Goal: Find specific page/section: Find specific page/section

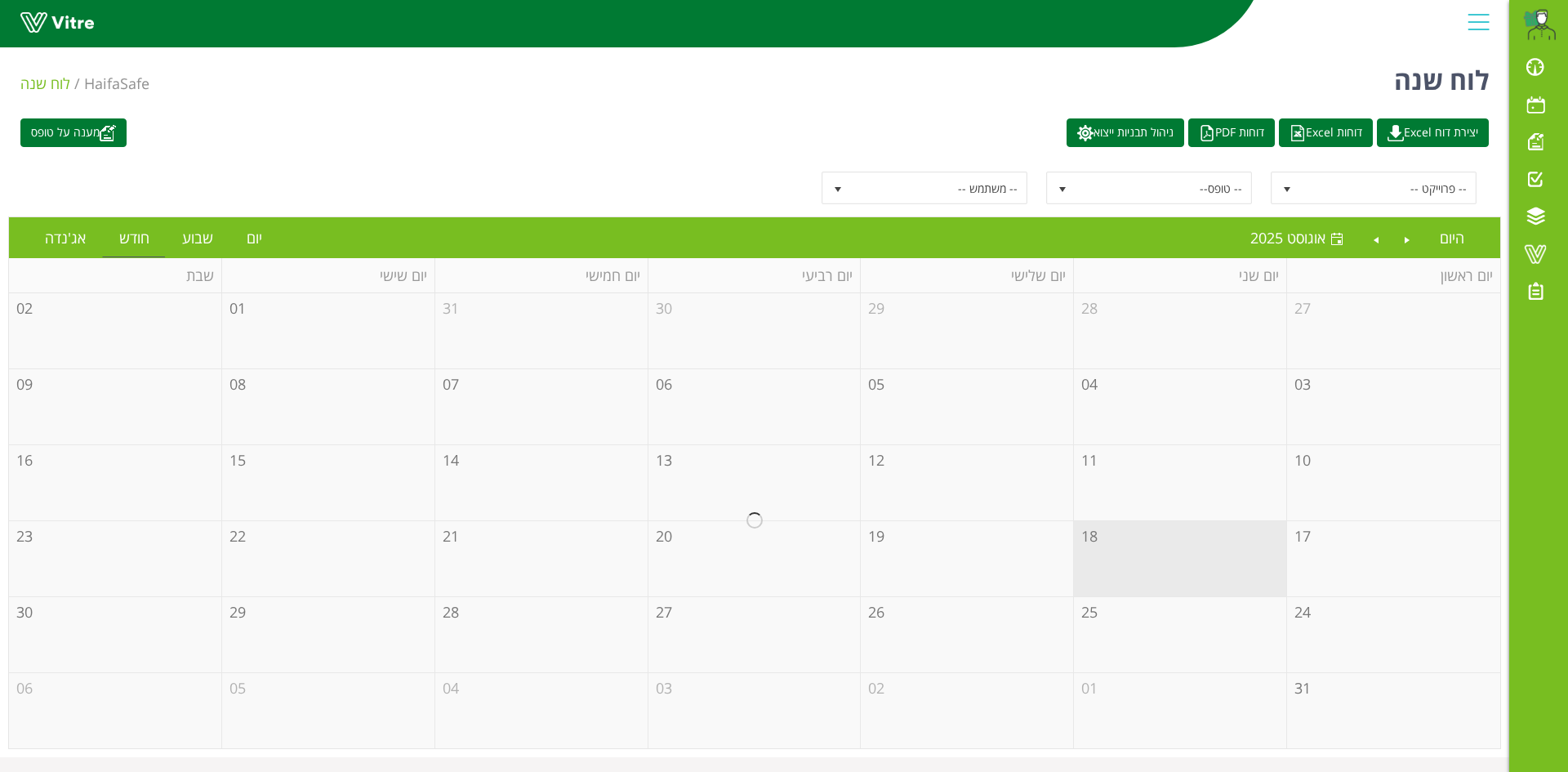
click at [1129, 48] on div "Daniel.Libefraind@haifa-group.com התראות והודעות לוח בקרה לוח שנה מענה על טופס …" at bounding box center [754, 24] width 1509 height 48
click at [1534, 245] on span at bounding box center [1535, 254] width 41 height 20
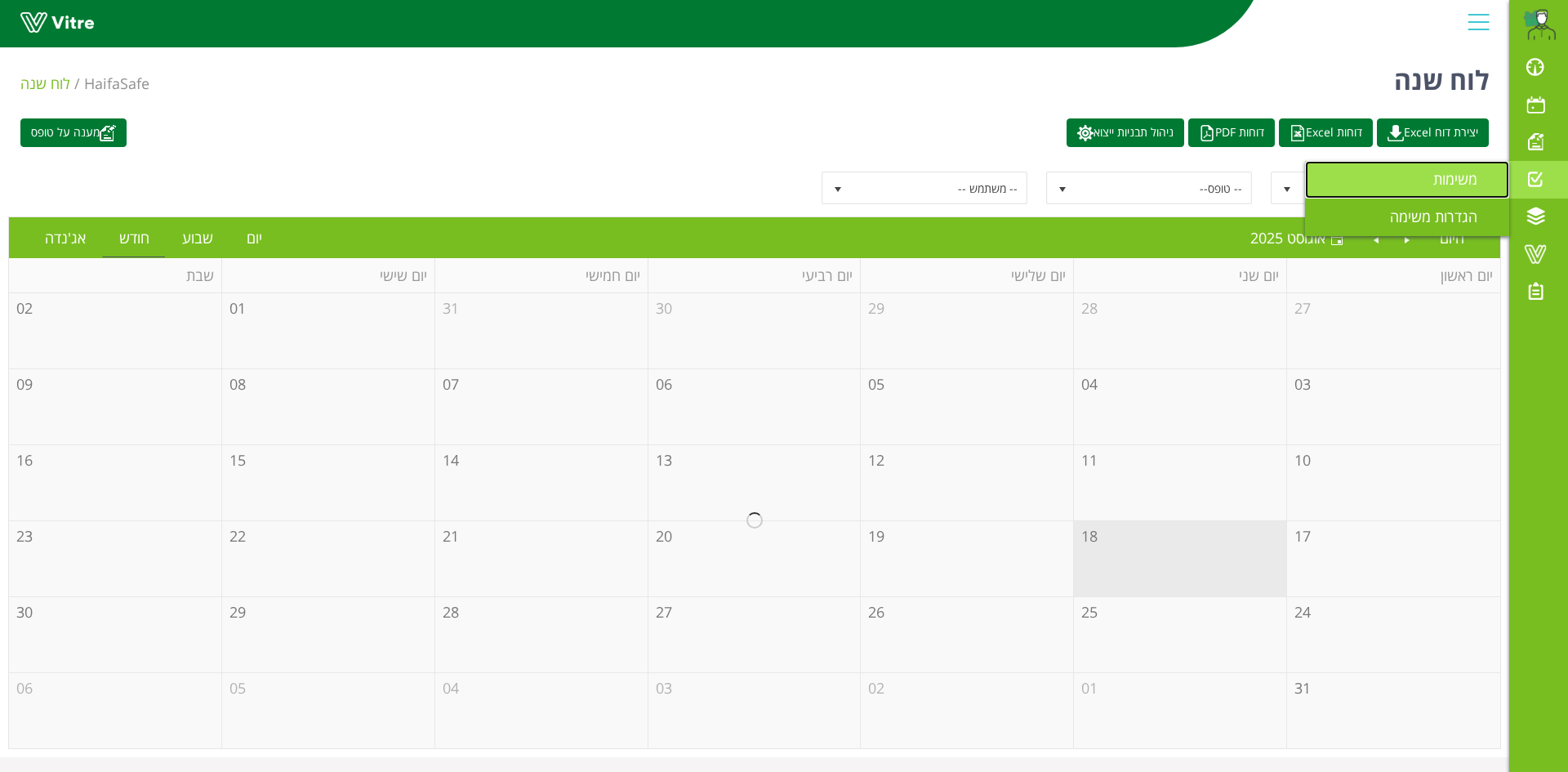
click at [1467, 180] on span "משימות" at bounding box center [1466, 179] width 64 height 20
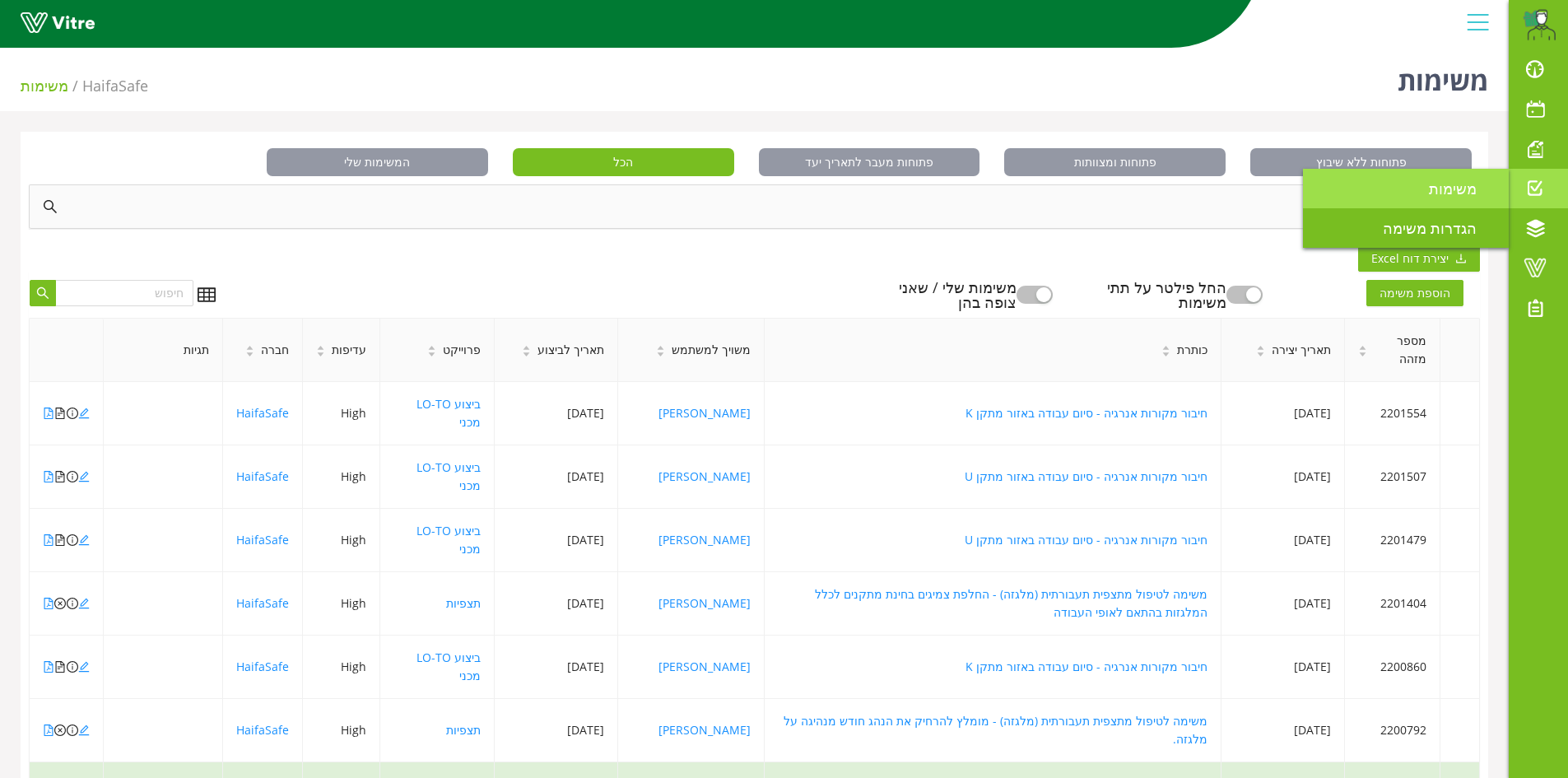
click at [1472, 188] on span "משימות" at bounding box center [1463, 189] width 68 height 20
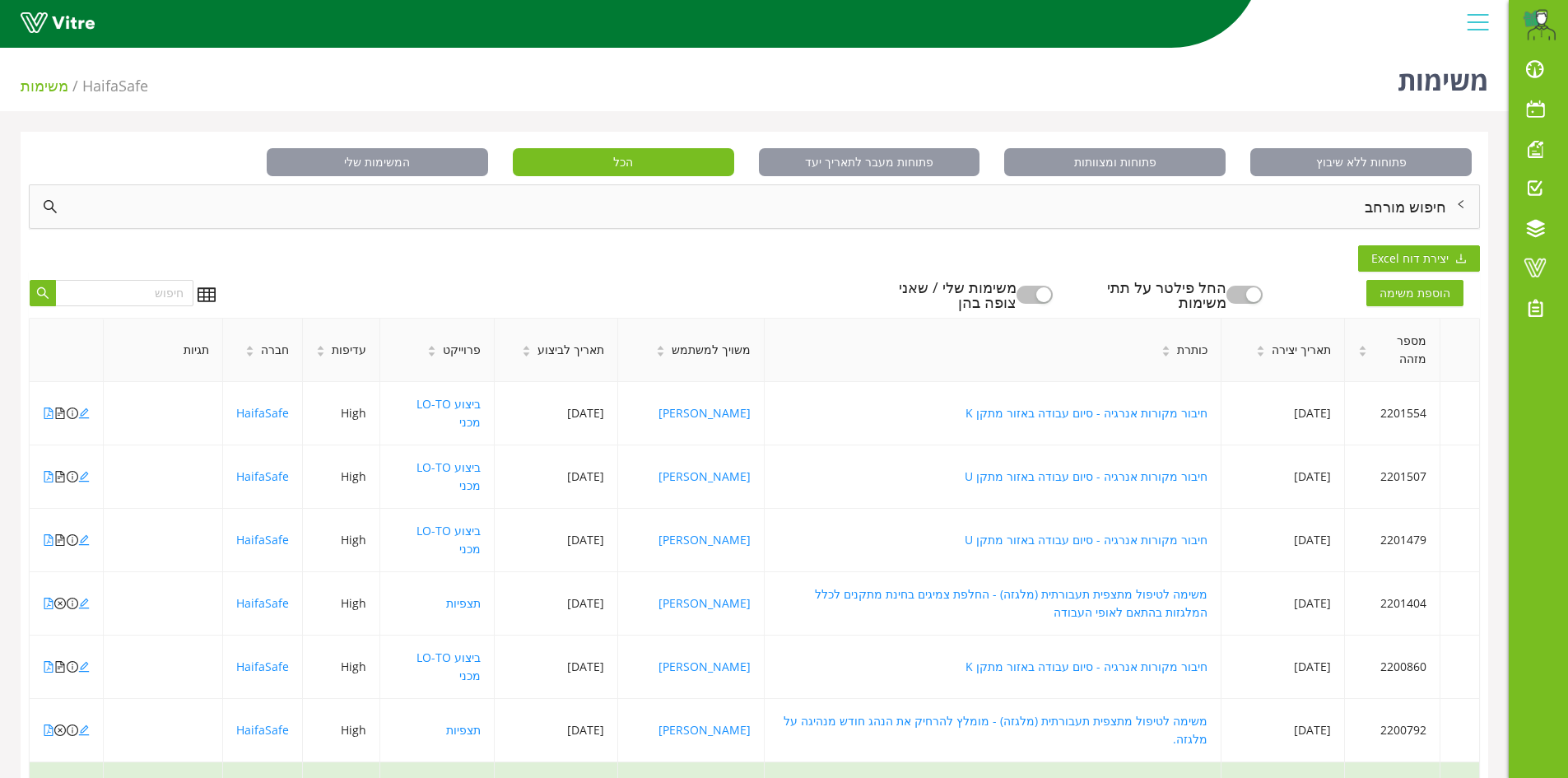
click at [1412, 209] on div "חיפוש מורחב" at bounding box center [754, 207] width 1450 height 43
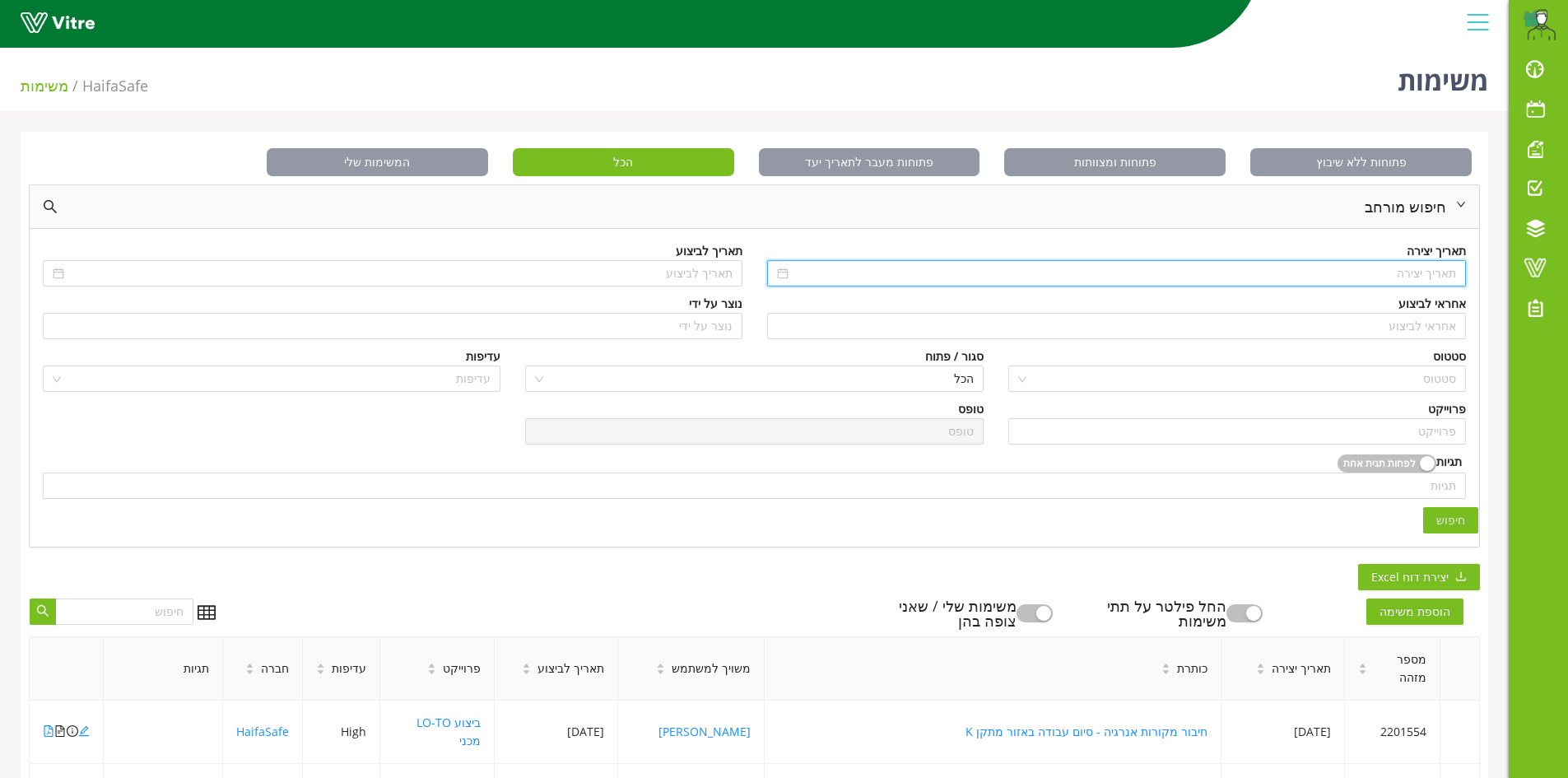
click at [1433, 277] on input at bounding box center [1124, 274] width 665 height 18
click at [976, 526] on div "חיפוש" at bounding box center [754, 520] width 1448 height 26
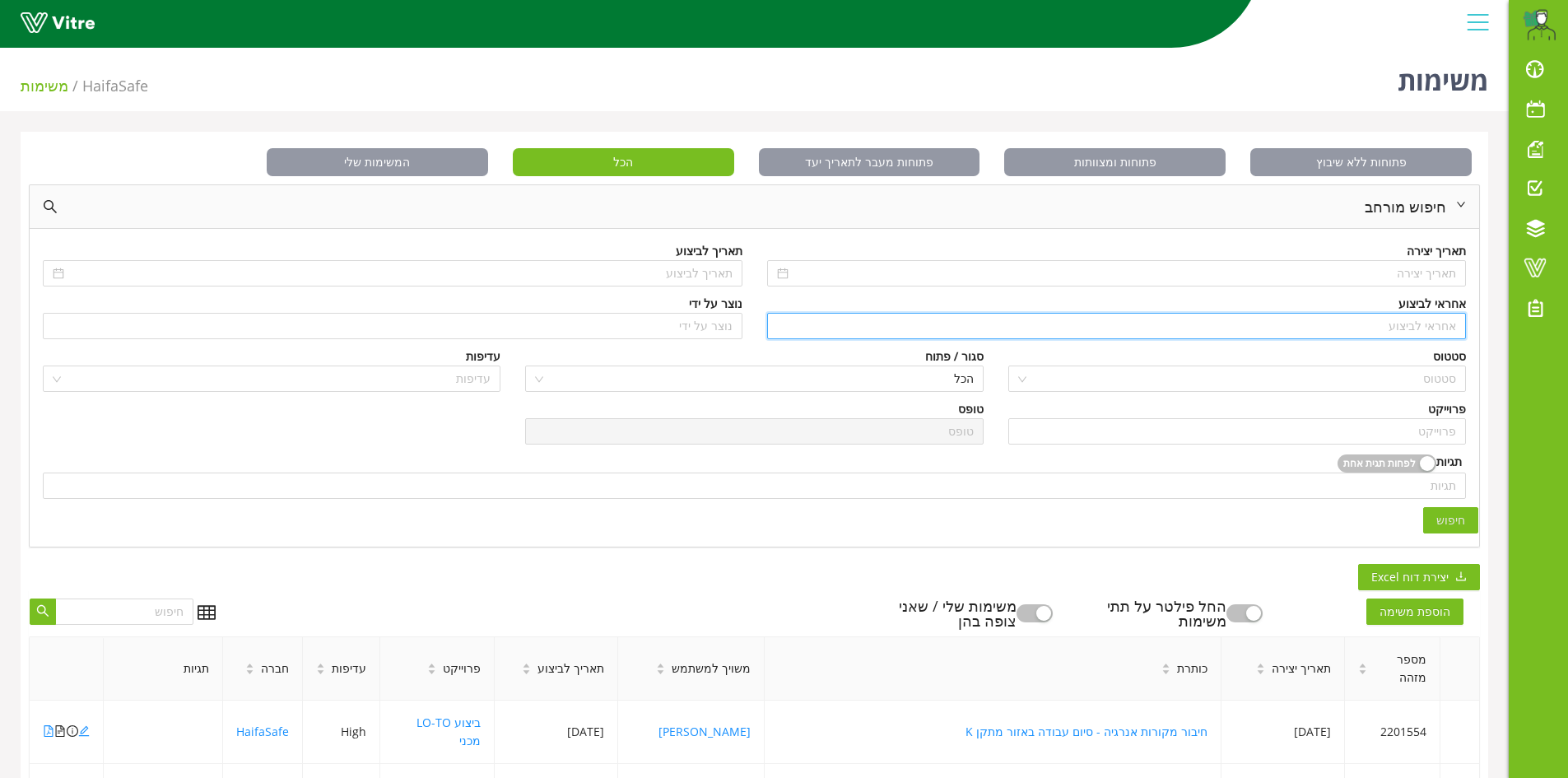
click at [1445, 321] on input "search" at bounding box center [1117, 326] width 680 height 25
click at [1447, 354] on div "[PERSON_NAME]" at bounding box center [1115, 359] width 680 height 18
type input "[PERSON_NAME]"
click at [1439, 431] on input "search" at bounding box center [1237, 431] width 438 height 25
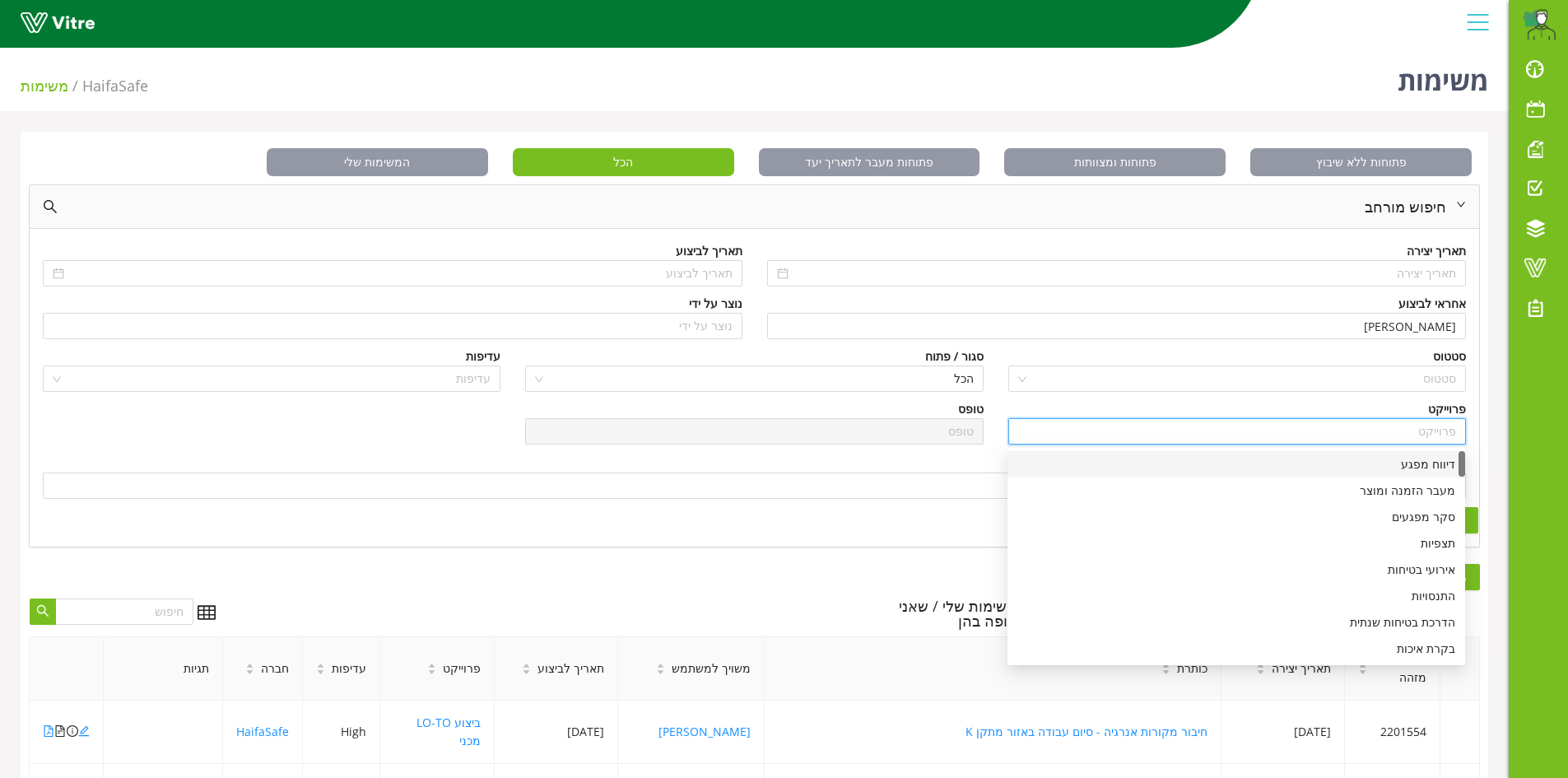
click at [1429, 466] on div "דיווח מפגע" at bounding box center [1236, 464] width 438 height 18
type input "דיווח מפגע"
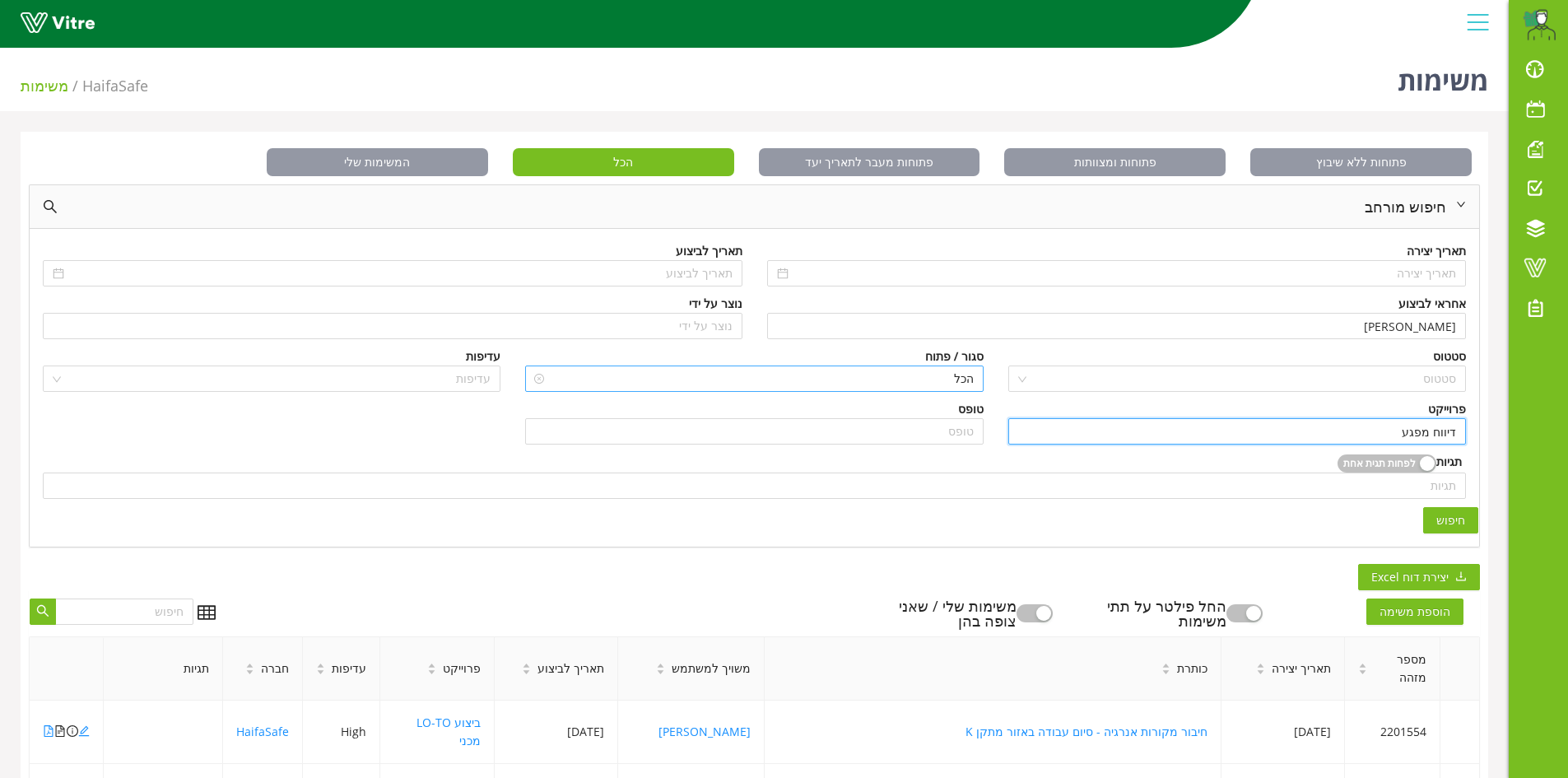
click at [957, 381] on span "הכל" at bounding box center [753, 378] width 438 height 25
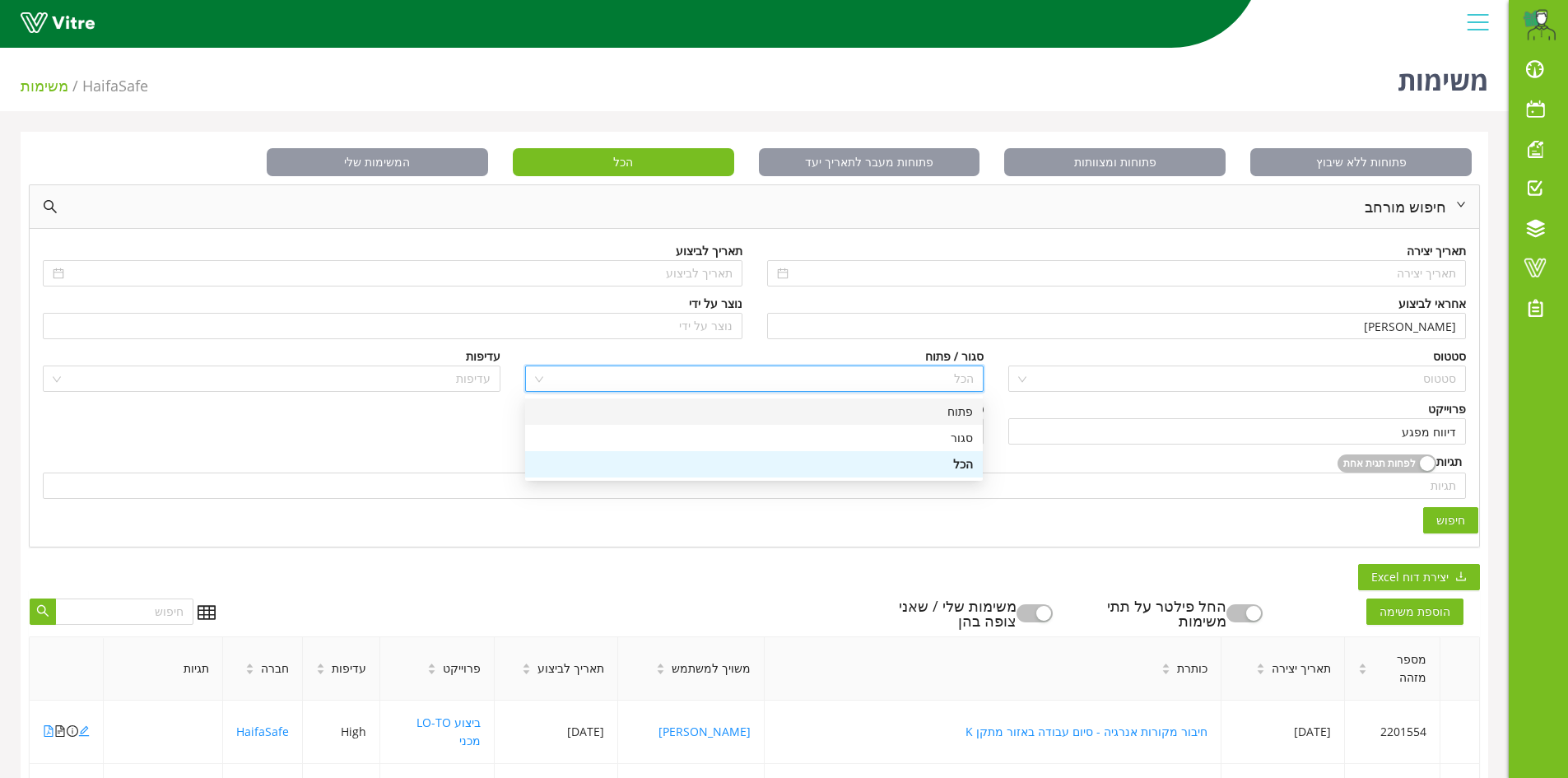
click at [956, 412] on div "פתוח" at bounding box center [753, 411] width 438 height 18
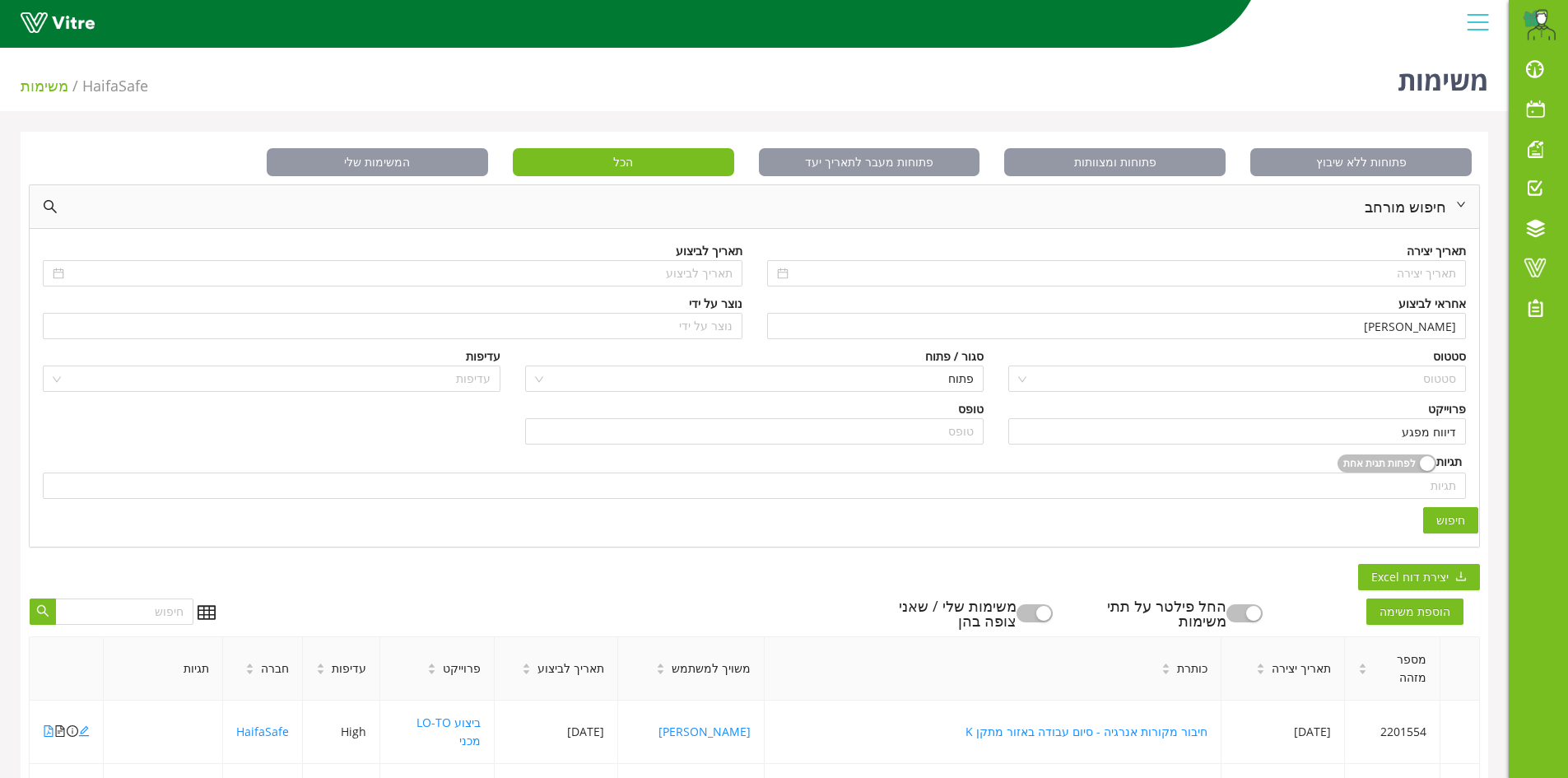
click at [1461, 522] on span "חיפוש" at bounding box center [1451, 520] width 29 height 18
